Goal: Task Accomplishment & Management: Use online tool/utility

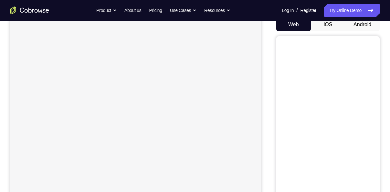
scroll to position [60, 0]
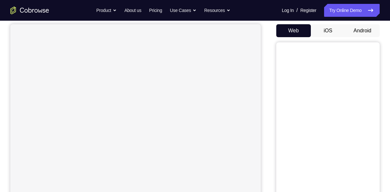
click at [360, 27] on button "Android" at bounding box center [362, 30] width 35 height 13
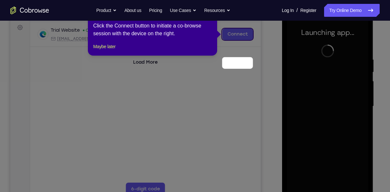
scroll to position [66, 0]
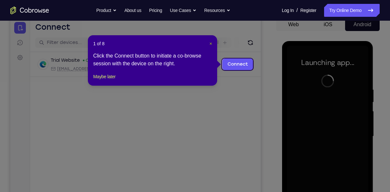
click at [209, 42] on span "×" at bounding box center [210, 43] width 3 height 5
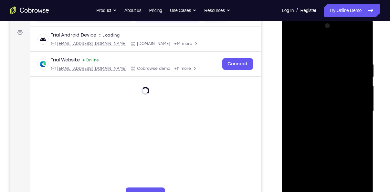
scroll to position [131, 0]
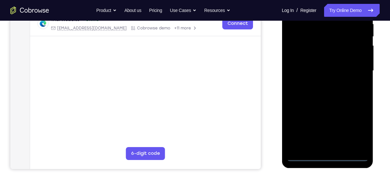
click at [329, 158] on div at bounding box center [327, 70] width 81 height 181
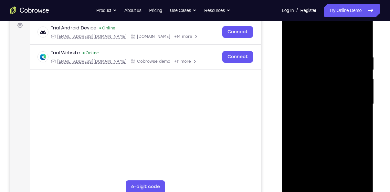
scroll to position [97, 0]
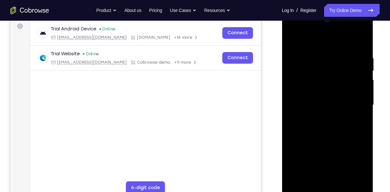
click at [354, 162] on div at bounding box center [327, 105] width 81 height 181
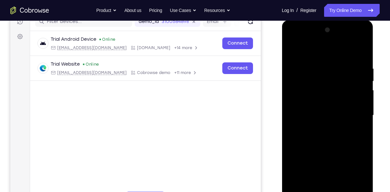
scroll to position [87, 0]
click at [313, 50] on div at bounding box center [327, 115] width 81 height 181
click at [352, 109] on div at bounding box center [327, 115] width 81 height 181
click at [318, 127] on div at bounding box center [327, 115] width 81 height 181
click at [307, 109] on div at bounding box center [327, 115] width 81 height 181
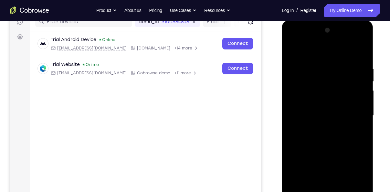
click at [307, 105] on div at bounding box center [327, 115] width 81 height 181
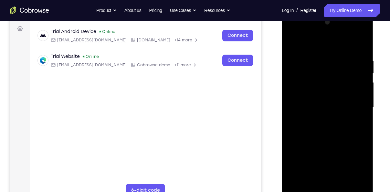
scroll to position [95, 0]
click at [313, 108] on div at bounding box center [327, 106] width 81 height 181
click at [327, 129] on div at bounding box center [327, 106] width 81 height 181
click at [320, 124] on div at bounding box center [327, 106] width 81 height 181
click at [325, 138] on div at bounding box center [327, 106] width 81 height 181
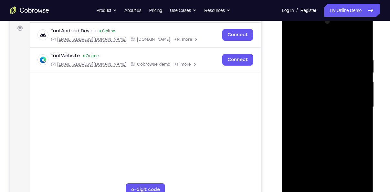
click at [323, 135] on div at bounding box center [327, 106] width 81 height 181
click at [321, 136] on div at bounding box center [327, 106] width 81 height 181
drag, startPoint x: 49, startPoint y: 113, endPoint x: 236, endPoint y: 109, distance: 186.4
click at [236, 109] on main "demo_id 3100584898 3100584898 Email User ID Device ID Device name 6-digit code …" at bounding box center [145, 112] width 231 height 216
click at [305, 78] on div at bounding box center [327, 106] width 81 height 181
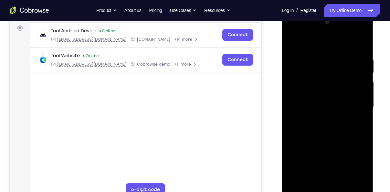
click at [299, 89] on div at bounding box center [327, 106] width 81 height 181
click at [338, 76] on div at bounding box center [327, 106] width 81 height 181
click at [328, 93] on div at bounding box center [327, 106] width 81 height 181
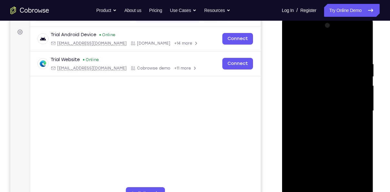
scroll to position [92, 0]
click at [362, 51] on div at bounding box center [327, 110] width 81 height 181
click at [362, 46] on div at bounding box center [327, 110] width 81 height 181
click at [294, 43] on div at bounding box center [327, 110] width 81 height 181
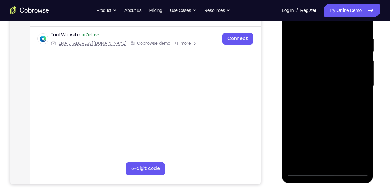
click at [344, 160] on div at bounding box center [327, 85] width 81 height 181
click at [333, 123] on div at bounding box center [327, 85] width 81 height 181
click at [312, 87] on div at bounding box center [327, 85] width 81 height 181
click at [291, 22] on div at bounding box center [327, 85] width 81 height 181
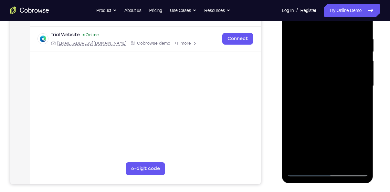
click at [318, 33] on div at bounding box center [327, 85] width 81 height 181
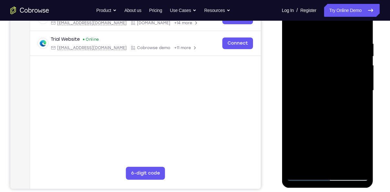
scroll to position [111, 0]
click at [353, 164] on div at bounding box center [327, 90] width 81 height 181
click at [361, 109] on div at bounding box center [327, 90] width 81 height 181
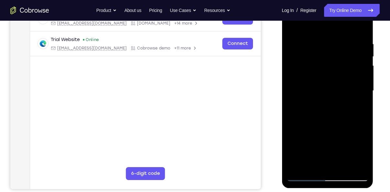
click at [361, 109] on div at bounding box center [327, 90] width 81 height 181
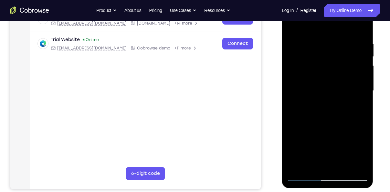
click at [361, 109] on div at bounding box center [327, 90] width 81 height 181
click at [357, 107] on div at bounding box center [327, 90] width 81 height 181
drag, startPoint x: 309, startPoint y: 110, endPoint x: 391, endPoint y: 114, distance: 81.5
click at [374, 114] on html "Online web based iOS Simulators and Android Emulators. Run iPhone, iPad, Mobile…" at bounding box center [328, 92] width 92 height 194
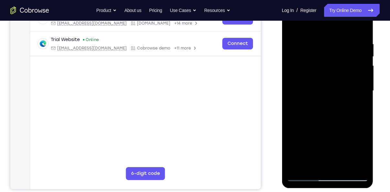
drag, startPoint x: 301, startPoint y: 100, endPoint x: 357, endPoint y: 100, distance: 56.5
click at [357, 100] on div at bounding box center [327, 90] width 81 height 181
drag, startPoint x: 307, startPoint y: 107, endPoint x: 383, endPoint y: 115, distance: 76.6
click at [374, 115] on html "Online web based iOS Simulators and Android Emulators. Run iPhone, iPad, Mobile…" at bounding box center [328, 92] width 92 height 194
drag, startPoint x: 298, startPoint y: 98, endPoint x: 340, endPoint y: 105, distance: 42.2
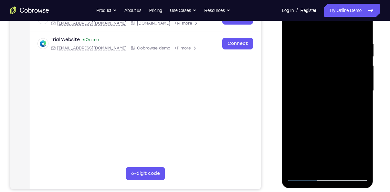
click at [340, 105] on div at bounding box center [327, 90] width 81 height 181
click at [361, 29] on div at bounding box center [327, 90] width 81 height 181
click at [346, 165] on div at bounding box center [327, 90] width 81 height 181
drag, startPoint x: 319, startPoint y: 84, endPoint x: 316, endPoint y: 149, distance: 65.0
click at [316, 149] on div at bounding box center [327, 90] width 81 height 181
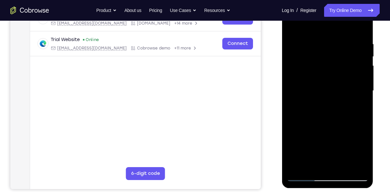
click at [292, 22] on div at bounding box center [327, 90] width 81 height 181
drag, startPoint x: 319, startPoint y: 108, endPoint x: 326, endPoint y: 51, distance: 57.3
click at [326, 51] on div at bounding box center [327, 90] width 81 height 181
drag, startPoint x: 326, startPoint y: 51, endPoint x: 325, endPoint y: 139, distance: 87.5
click at [325, 139] on div at bounding box center [327, 90] width 81 height 181
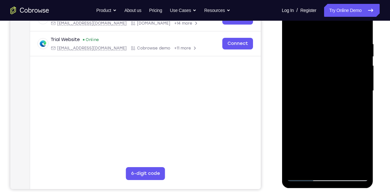
drag, startPoint x: 316, startPoint y: 71, endPoint x: 321, endPoint y: 143, distance: 72.2
click at [321, 143] on div at bounding box center [327, 90] width 81 height 181
drag, startPoint x: 329, startPoint y: 109, endPoint x: 332, endPoint y: 59, distance: 50.1
click at [332, 59] on div at bounding box center [327, 90] width 81 height 181
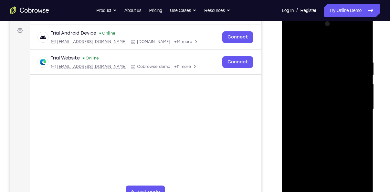
scroll to position [93, 0]
drag, startPoint x: 326, startPoint y: 120, endPoint x: 325, endPoint y: 51, distance: 68.5
click at [325, 51] on div at bounding box center [327, 109] width 81 height 181
drag, startPoint x: 326, startPoint y: 95, endPoint x: 330, endPoint y: 24, distance: 71.2
click at [330, 24] on div at bounding box center [327, 109] width 81 height 181
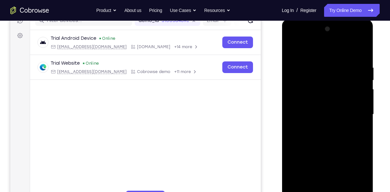
scroll to position [87, 0]
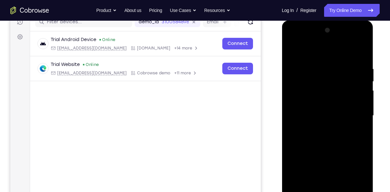
drag, startPoint x: 324, startPoint y: 124, endPoint x: 313, endPoint y: 26, distance: 99.2
drag, startPoint x: 31, startPoint y: 5, endPoint x: 272, endPoint y: 96, distance: 257.3
click at [272, 96] on div "Your Support Agent Your Customer Web iOS Android" at bounding box center [194, 94] width 369 height 239
drag, startPoint x: 318, startPoint y: 117, endPoint x: 329, endPoint y: 207, distance: 91.1
click at [329, 192] on div at bounding box center [327, 116] width 91 height 193
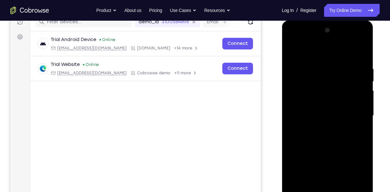
drag, startPoint x: 320, startPoint y: 107, endPoint x: 322, endPoint y: 65, distance: 41.7
click at [322, 65] on div at bounding box center [327, 115] width 81 height 181
drag, startPoint x: 322, startPoint y: 65, endPoint x: 319, endPoint y: 167, distance: 101.5
click at [319, 167] on div at bounding box center [327, 115] width 81 height 181
drag, startPoint x: 332, startPoint y: 94, endPoint x: 329, endPoint y: 178, distance: 84.4
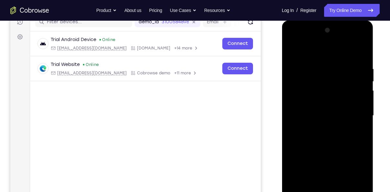
click at [329, 178] on div at bounding box center [327, 115] width 81 height 181
click at [319, 65] on div at bounding box center [327, 115] width 81 height 181
click at [365, 123] on div at bounding box center [327, 115] width 81 height 181
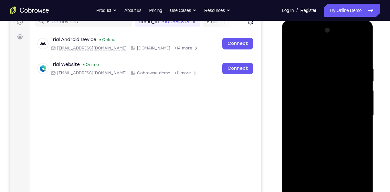
click at [356, 120] on div at bounding box center [327, 115] width 81 height 181
click at [358, 120] on div at bounding box center [327, 115] width 81 height 181
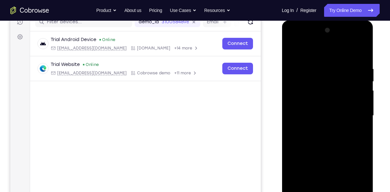
click at [358, 120] on div at bounding box center [327, 115] width 81 height 181
drag, startPoint x: 350, startPoint y: 120, endPoint x: 305, endPoint y: 120, distance: 45.5
click at [305, 120] on div at bounding box center [327, 115] width 81 height 181
click at [352, 120] on div at bounding box center [327, 115] width 81 height 181
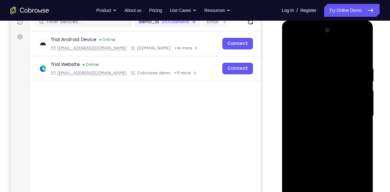
click at [352, 187] on div at bounding box center [327, 115] width 81 height 181
click at [352, 137] on div at bounding box center [327, 115] width 81 height 181
click at [360, 125] on div at bounding box center [327, 115] width 81 height 181
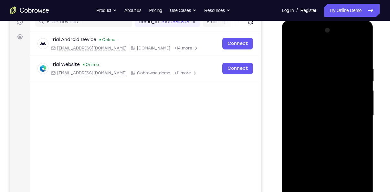
drag, startPoint x: 360, startPoint y: 125, endPoint x: 349, endPoint y: 124, distance: 10.4
click at [349, 124] on div at bounding box center [327, 115] width 81 height 181
drag, startPoint x: 361, startPoint y: 123, endPoint x: 343, endPoint y: 120, distance: 18.8
click at [343, 120] on div at bounding box center [327, 115] width 81 height 181
click at [356, 158] on div at bounding box center [327, 115] width 81 height 181
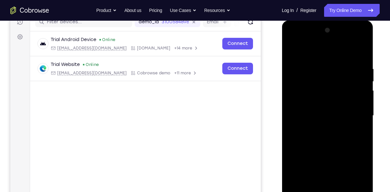
click at [357, 153] on div at bounding box center [327, 115] width 81 height 181
click at [358, 55] on div at bounding box center [327, 115] width 81 height 181
drag, startPoint x: 333, startPoint y: 70, endPoint x: 323, endPoint y: 155, distance: 85.9
click at [323, 155] on div at bounding box center [327, 115] width 81 height 181
click at [321, 66] on div at bounding box center [327, 115] width 81 height 181
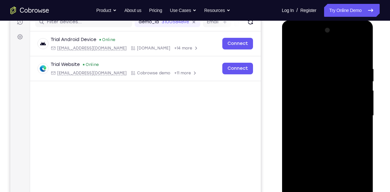
click at [365, 122] on div at bounding box center [327, 115] width 81 height 181
click at [356, 122] on div at bounding box center [327, 115] width 81 height 181
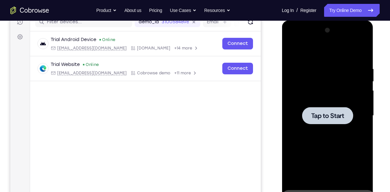
click at [328, 112] on span "Tap to Start" at bounding box center [327, 115] width 33 height 6
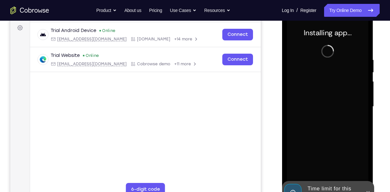
scroll to position [111, 0]
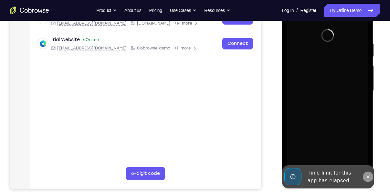
click at [364, 174] on button at bounding box center [367, 177] width 10 height 10
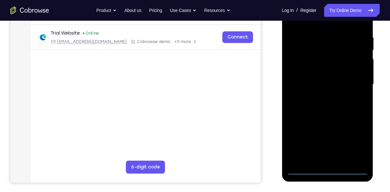
scroll to position [118, 0]
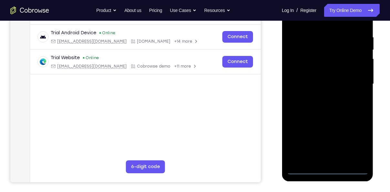
click at [327, 170] on div at bounding box center [327, 84] width 81 height 181
click at [356, 143] on div at bounding box center [327, 84] width 81 height 181
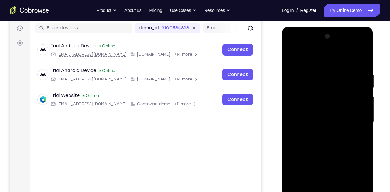
scroll to position [79, 0]
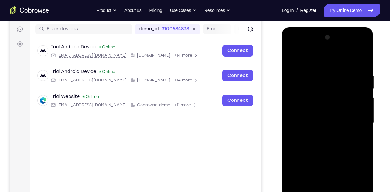
click at [306, 63] on div at bounding box center [327, 122] width 81 height 181
click at [356, 124] on div at bounding box center [327, 122] width 81 height 181
click at [318, 133] on div at bounding box center [327, 122] width 81 height 181
click at [303, 113] on div at bounding box center [327, 122] width 81 height 181
click at [304, 109] on div at bounding box center [327, 122] width 81 height 181
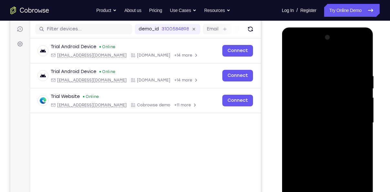
click at [322, 131] on div at bounding box center [327, 122] width 81 height 181
click at [304, 94] on div at bounding box center [327, 122] width 81 height 181
click at [307, 103] on div at bounding box center [327, 122] width 81 height 181
click at [305, 96] on div at bounding box center [327, 122] width 81 height 181
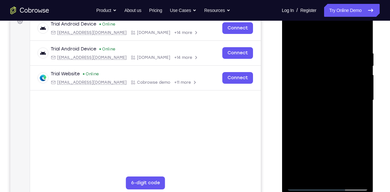
click at [362, 44] on div at bounding box center [327, 100] width 81 height 181
click at [315, 47] on div at bounding box center [327, 100] width 81 height 181
click at [368, 111] on div at bounding box center [327, 101] width 91 height 193
click at [362, 113] on div at bounding box center [327, 100] width 81 height 181
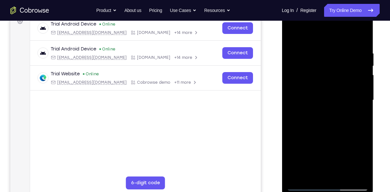
click at [352, 105] on div at bounding box center [327, 100] width 81 height 181
click at [364, 107] on div at bounding box center [327, 100] width 81 height 181
click at [359, 153] on div at bounding box center [327, 100] width 81 height 181
click at [357, 151] on div at bounding box center [327, 100] width 81 height 181
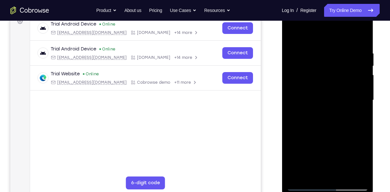
click at [365, 135] on div at bounding box center [327, 100] width 81 height 181
click at [354, 135] on div at bounding box center [327, 100] width 81 height 181
drag, startPoint x: 354, startPoint y: 135, endPoint x: 310, endPoint y: 133, distance: 44.3
click at [310, 133] on div at bounding box center [327, 100] width 81 height 181
click at [356, 117] on div at bounding box center [327, 100] width 81 height 181
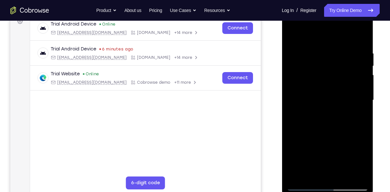
click at [359, 39] on div at bounding box center [327, 100] width 81 height 181
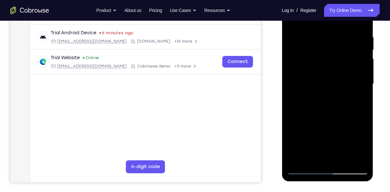
scroll to position [119, 0]
click at [294, 157] on div at bounding box center [327, 83] width 81 height 181
click at [343, 159] on div at bounding box center [327, 83] width 81 height 181
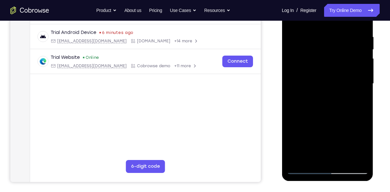
click at [312, 116] on div at bounding box center [327, 83] width 81 height 181
drag, startPoint x: 327, startPoint y: 50, endPoint x: 330, endPoint y: 120, distance: 70.5
click at [330, 120] on div at bounding box center [327, 83] width 81 height 181
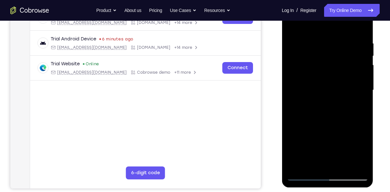
scroll to position [112, 0]
click at [318, 70] on div at bounding box center [327, 90] width 81 height 181
click at [357, 103] on div at bounding box center [327, 90] width 81 height 181
click at [319, 91] on div at bounding box center [327, 90] width 81 height 181
click at [358, 105] on div at bounding box center [327, 90] width 81 height 181
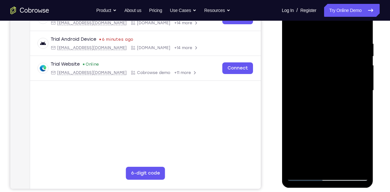
click at [292, 25] on div at bounding box center [327, 90] width 81 height 181
click at [294, 26] on div at bounding box center [327, 90] width 81 height 181
click at [319, 40] on div at bounding box center [327, 90] width 81 height 181
click at [360, 102] on div at bounding box center [327, 90] width 81 height 181
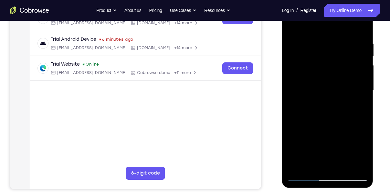
click at [360, 102] on div at bounding box center [327, 90] width 81 height 181
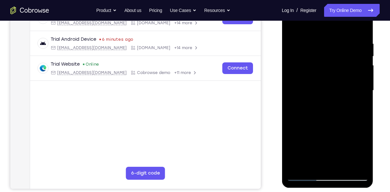
click at [358, 29] on div at bounding box center [327, 90] width 81 height 181
click at [356, 163] on div at bounding box center [327, 90] width 81 height 181
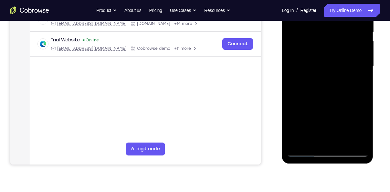
scroll to position [136, 0]
click at [296, 141] on div at bounding box center [327, 65] width 81 height 181
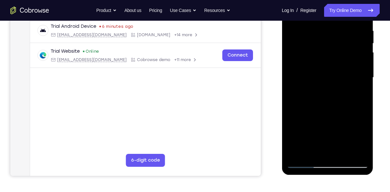
scroll to position [124, 0]
drag, startPoint x: 335, startPoint y: 55, endPoint x: 337, endPoint y: 108, distance: 53.0
click at [337, 108] on div at bounding box center [327, 77] width 81 height 181
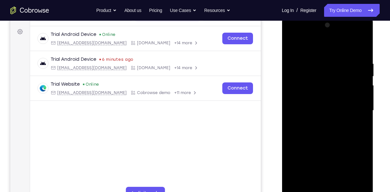
click at [334, 62] on div at bounding box center [327, 110] width 81 height 181
click at [354, 113] on div at bounding box center [327, 110] width 81 height 181
drag, startPoint x: 303, startPoint y: 118, endPoint x: 364, endPoint y: 121, distance: 61.5
click at [364, 121] on div at bounding box center [327, 110] width 81 height 181
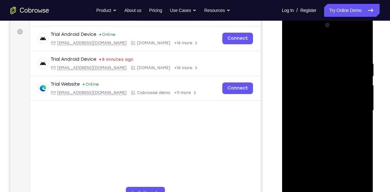
click at [343, 123] on div at bounding box center [327, 110] width 81 height 181
click at [347, 80] on div at bounding box center [327, 110] width 81 height 181
click at [360, 48] on div at bounding box center [327, 110] width 81 height 181
drag, startPoint x: 330, startPoint y: 74, endPoint x: 320, endPoint y: 158, distance: 85.2
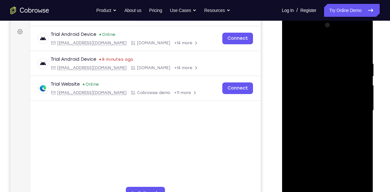
click at [320, 158] on div at bounding box center [327, 110] width 81 height 181
drag, startPoint x: 327, startPoint y: 122, endPoint x: 319, endPoint y: 49, distance: 74.0
click at [319, 49] on div at bounding box center [327, 110] width 81 height 181
drag, startPoint x: 323, startPoint y: 101, endPoint x: 309, endPoint y: 31, distance: 71.4
click at [309, 31] on div at bounding box center [327, 110] width 81 height 181
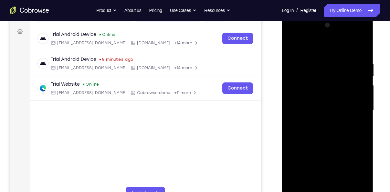
drag, startPoint x: 316, startPoint y: 129, endPoint x: 332, endPoint y: 41, distance: 89.4
click at [332, 41] on div at bounding box center [327, 110] width 81 height 181
drag, startPoint x: 328, startPoint y: 101, endPoint x: 320, endPoint y: 66, distance: 36.0
click at [320, 66] on div at bounding box center [327, 110] width 81 height 181
drag, startPoint x: 328, startPoint y: 130, endPoint x: 328, endPoint y: 89, distance: 40.4
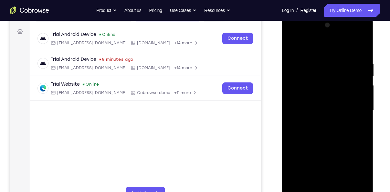
click at [328, 89] on div at bounding box center [327, 110] width 81 height 181
drag, startPoint x: 336, startPoint y: 135, endPoint x: 343, endPoint y: 70, distance: 65.0
click at [343, 70] on div at bounding box center [327, 110] width 81 height 181
drag, startPoint x: 326, startPoint y: 138, endPoint x: 334, endPoint y: 82, distance: 57.1
click at [334, 82] on div at bounding box center [327, 110] width 81 height 181
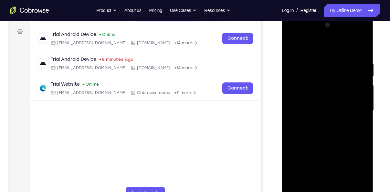
click at [362, 109] on div at bounding box center [327, 110] width 81 height 181
drag, startPoint x: 343, startPoint y: 127, endPoint x: 341, endPoint y: 36, distance: 91.1
click at [341, 36] on div at bounding box center [327, 110] width 81 height 181
drag, startPoint x: 339, startPoint y: 96, endPoint x: 336, endPoint y: 46, distance: 50.5
click at [336, 46] on div at bounding box center [327, 110] width 81 height 181
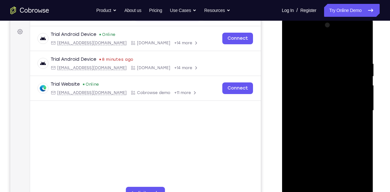
drag, startPoint x: 334, startPoint y: 108, endPoint x: 337, endPoint y: 30, distance: 78.6
click at [337, 30] on div at bounding box center [327, 110] width 81 height 181
drag, startPoint x: 325, startPoint y: 115, endPoint x: 331, endPoint y: 37, distance: 78.1
click at [331, 37] on div at bounding box center [327, 110] width 81 height 181
drag, startPoint x: 327, startPoint y: 107, endPoint x: 325, endPoint y: 82, distance: 25.3
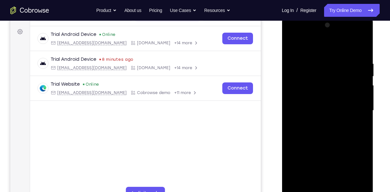
click at [325, 82] on div at bounding box center [327, 110] width 81 height 181
drag, startPoint x: 325, startPoint y: 128, endPoint x: 327, endPoint y: 75, distance: 53.0
click at [327, 75] on div at bounding box center [327, 110] width 81 height 181
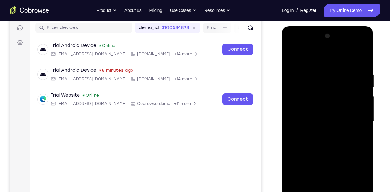
scroll to position [80, 0]
drag, startPoint x: 328, startPoint y: 159, endPoint x: 335, endPoint y: 5, distance: 153.9
click at [335, 26] on html "Online web based iOS Simulators and Android Emulators. Run iPhone, iPad, Mobile…" at bounding box center [328, 123] width 92 height 194
drag, startPoint x: 344, startPoint y: 116, endPoint x: 347, endPoint y: 60, distance: 56.0
click at [347, 60] on div at bounding box center [327, 121] width 81 height 181
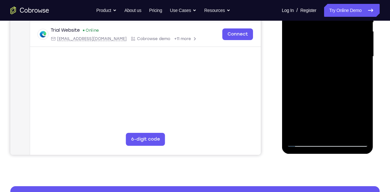
scroll to position [146, 0]
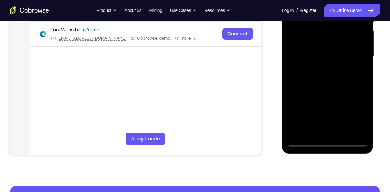
click at [342, 132] on div at bounding box center [327, 56] width 81 height 181
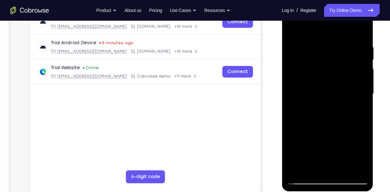
scroll to position [108, 0]
click at [292, 26] on div at bounding box center [327, 94] width 81 height 181
drag, startPoint x: 331, startPoint y: 96, endPoint x: 325, endPoint y: 65, distance: 31.6
click at [325, 65] on div at bounding box center [327, 94] width 81 height 181
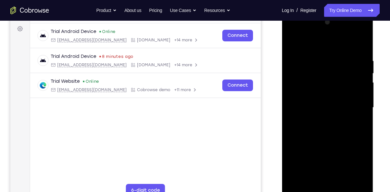
scroll to position [94, 0]
drag, startPoint x: 333, startPoint y: 127, endPoint x: 318, endPoint y: 43, distance: 84.7
click at [318, 43] on div at bounding box center [327, 107] width 81 height 181
drag, startPoint x: 323, startPoint y: 120, endPoint x: 317, endPoint y: 32, distance: 88.7
click at [317, 32] on div at bounding box center [327, 107] width 81 height 181
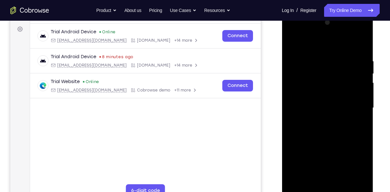
drag, startPoint x: 323, startPoint y: 108, endPoint x: 319, endPoint y: 57, distance: 50.8
click at [319, 57] on div at bounding box center [327, 107] width 81 height 181
drag, startPoint x: 336, startPoint y: 141, endPoint x: 332, endPoint y: 98, distance: 44.1
click at [332, 98] on div at bounding box center [327, 107] width 81 height 181
click at [365, 40] on div at bounding box center [327, 107] width 81 height 181
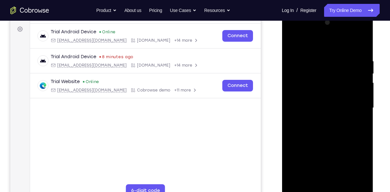
click at [362, 44] on div at bounding box center [327, 107] width 81 height 181
drag, startPoint x: 327, startPoint y: 107, endPoint x: 325, endPoint y: 47, distance: 60.1
click at [325, 47] on div at bounding box center [327, 107] width 81 height 181
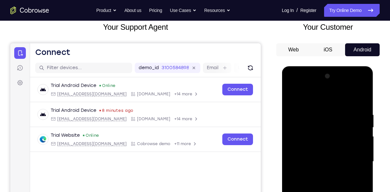
scroll to position [39, 0]
